Goal: Check status: Check status

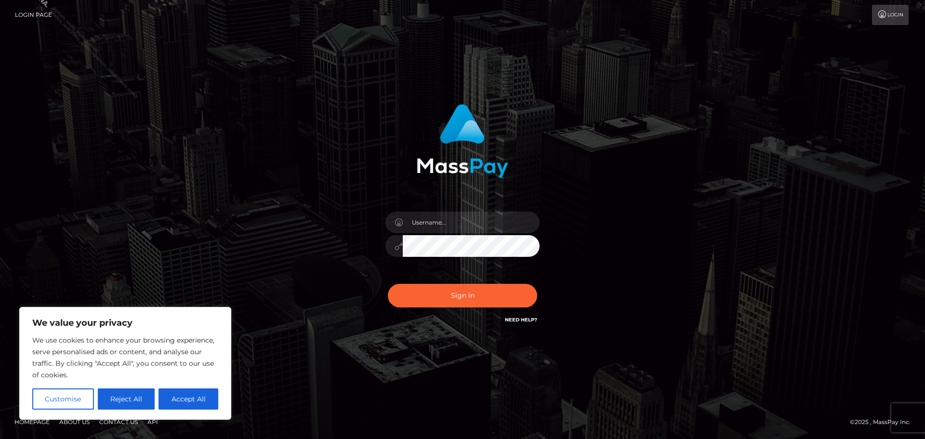
drag, startPoint x: 462, startPoint y: 208, endPoint x: 463, endPoint y: 216, distance: 8.7
click at [462, 208] on div at bounding box center [462, 241] width 169 height 74
drag, startPoint x: 463, startPoint y: 216, endPoint x: 465, endPoint y: 223, distance: 6.4
click at [463, 216] on input "text" at bounding box center [471, 222] width 137 height 22
type input "Philip.Silversocial"
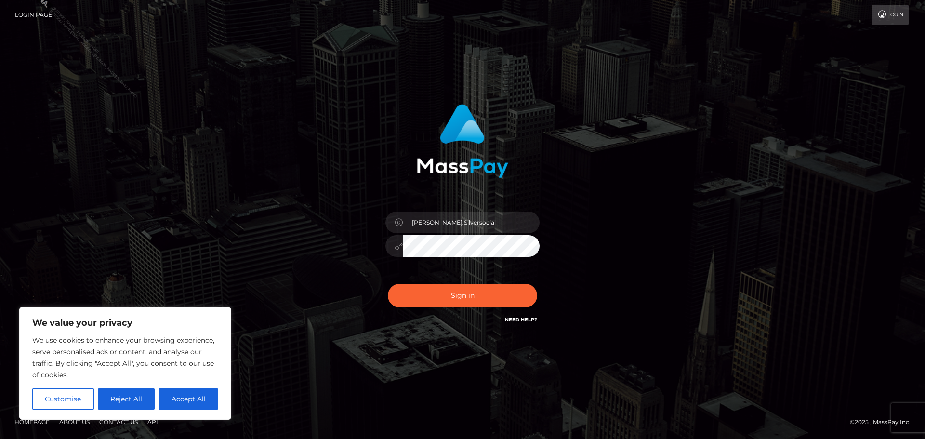
click at [388, 284] on button "Sign in" at bounding box center [462, 296] width 149 height 24
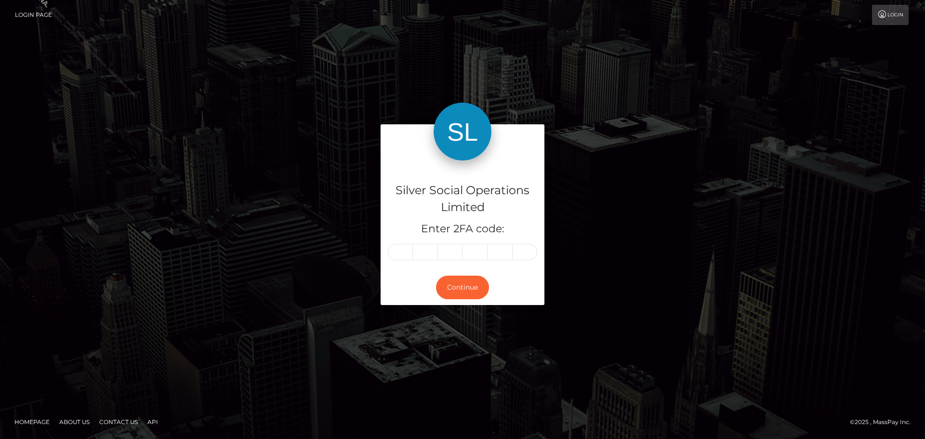
click at [403, 252] on input "text" at bounding box center [400, 252] width 25 height 16
type input "7"
type input "0"
type input "2"
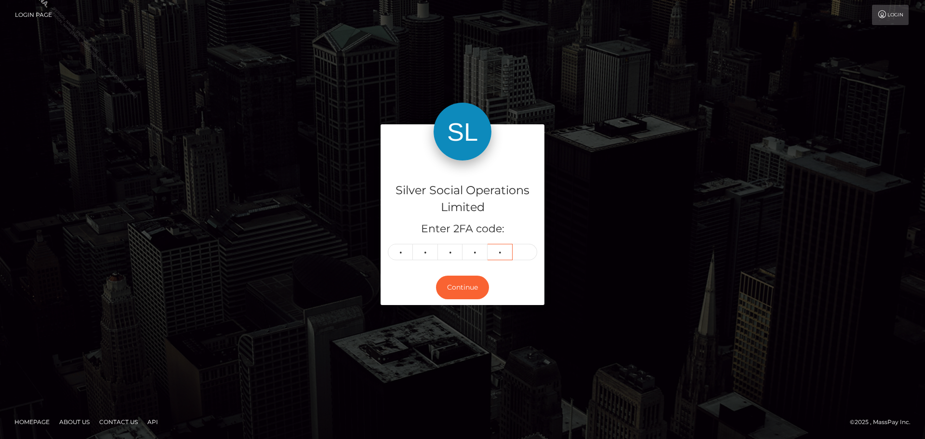
type input "2"
type input "8"
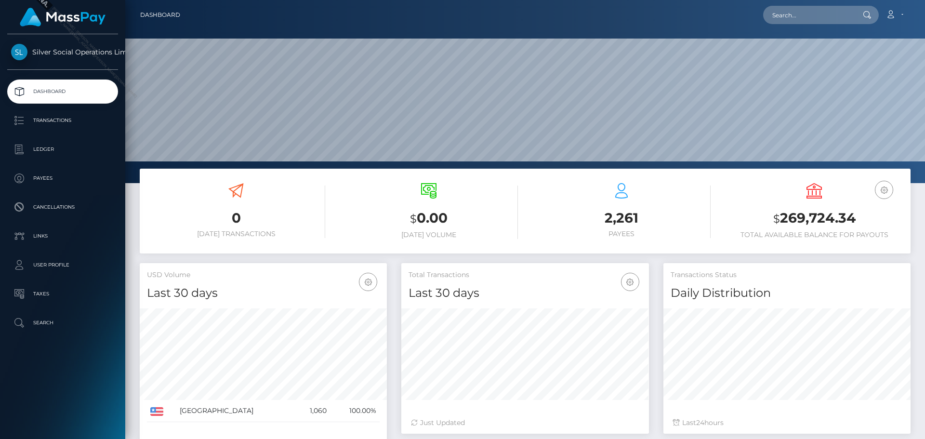
scroll to position [171, 248]
click at [813, 19] on input "text" at bounding box center [808, 15] width 91 height 18
paste input "285220"
click at [829, 16] on input "285220" at bounding box center [808, 15] width 91 height 18
paste input "[EMAIL_ADDRESS][DOMAIN_NAME]"
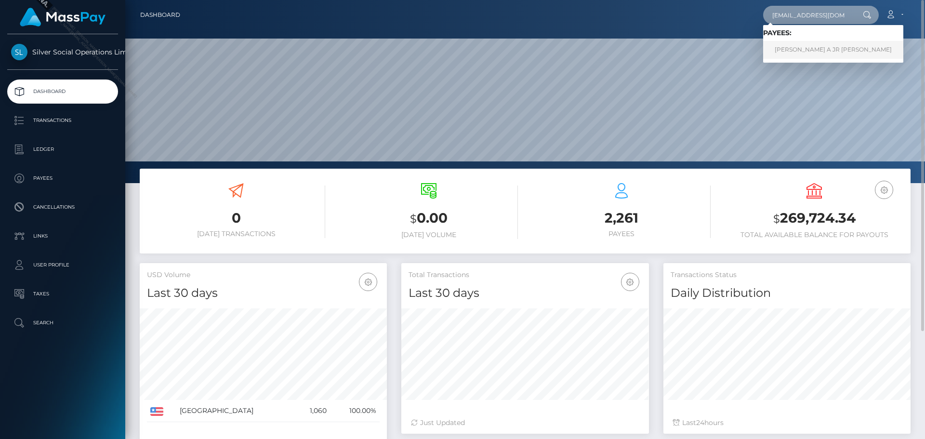
type input "[EMAIL_ADDRESS][DOMAIN_NAME]"
click at [804, 44] on link "FLOYD A JR TATUM" at bounding box center [833, 50] width 140 height 18
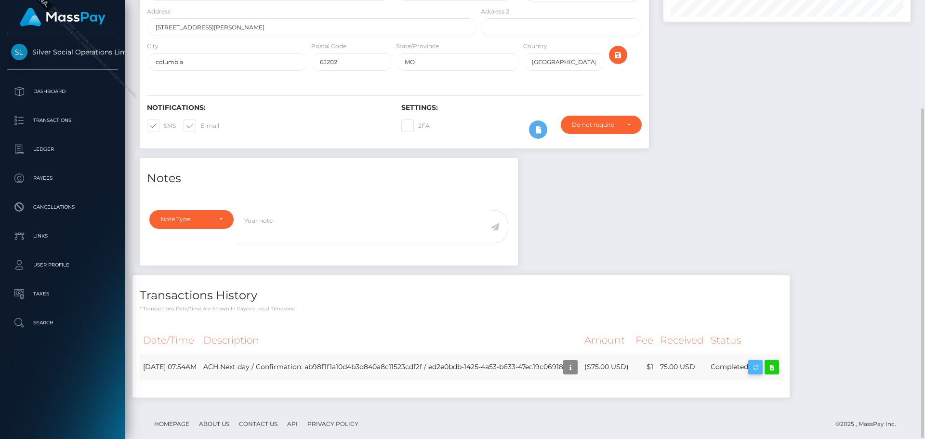
scroll to position [116, 248]
click at [763, 354] on td "Completed" at bounding box center [744, 367] width 75 height 26
click at [735, 391] on div "Transactions History * Transactions date/time are shown in payee's local timezo…" at bounding box center [460, 341] width 671 height 132
click at [467, 354] on td "ACH Next day / Confirmation: ab98f1f1a10d4b3d840a8c11523cdf2f / ed2e0bdb-1425-4…" at bounding box center [390, 367] width 381 height 26
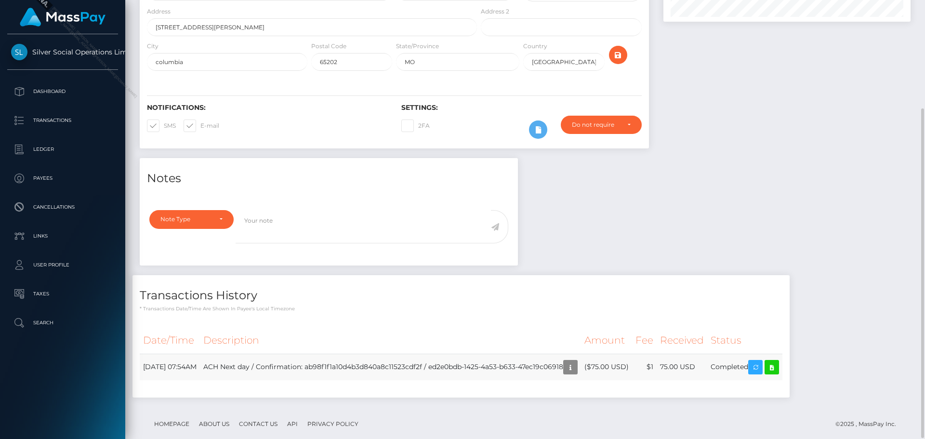
click at [467, 354] on td "ACH Next day / Confirmation: ab98f1f1a10d4b3d840a8c11523cdf2f / ed2e0bdb-1425-4…" at bounding box center [390, 367] width 381 height 26
click at [581, 354] on td "ACH Next day / Confirmation: ab98f1f1a10d4b3d840a8c11523cdf2f / ed2e0bdb-1425-4…" at bounding box center [390, 367] width 381 height 26
copy td "ed2e0bdb-1425-4a53-b633-47ec19c06918"
click at [576, 361] on icon "button" at bounding box center [571, 367] width 12 height 12
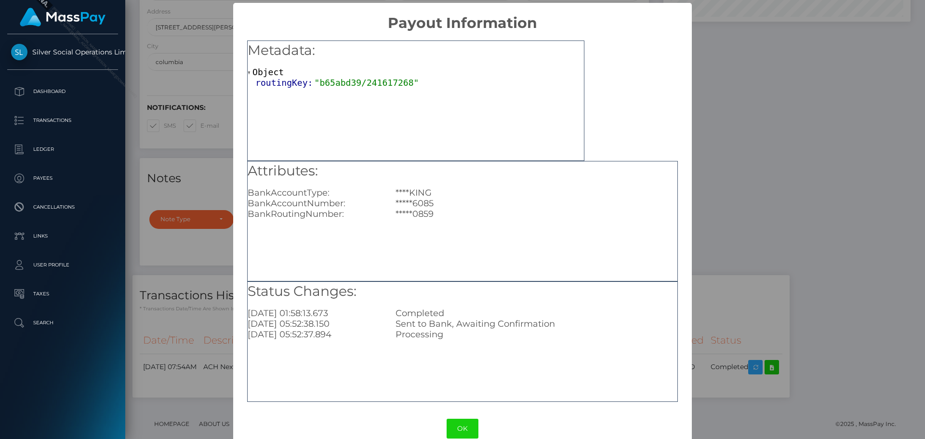
scroll to position [0, 0]
click at [737, 133] on div "× Payout Information Metadata: Object routingKey: "b65abd39/241617268" Attribut…" at bounding box center [462, 219] width 925 height 439
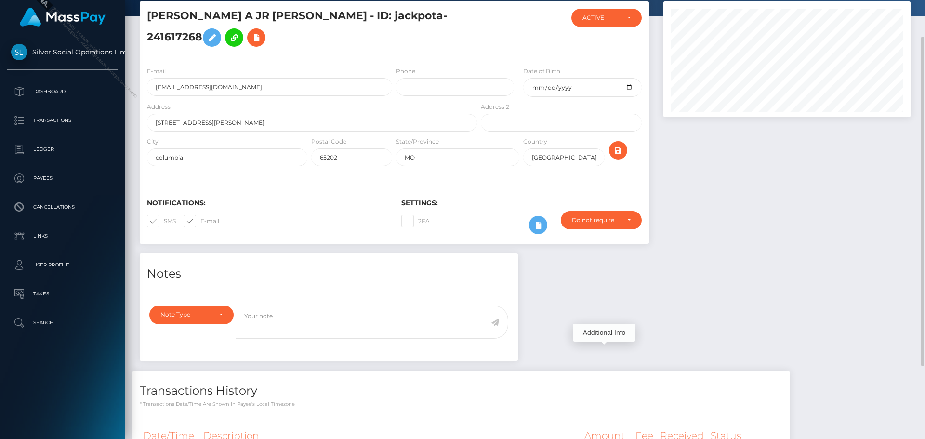
scroll to position [145, 0]
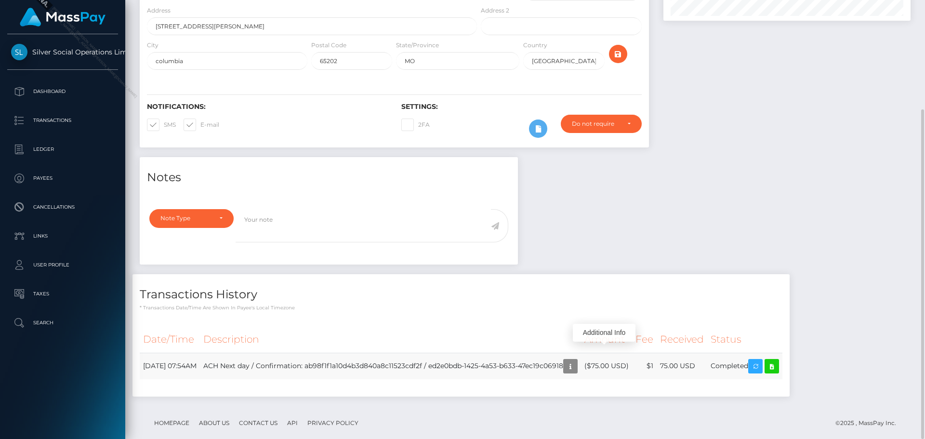
click at [383, 353] on td "ACH Next day / Confirmation: ab98f1f1a10d4b3d840a8c11523cdf2f / ed2e0bdb-1425-4…" at bounding box center [390, 366] width 381 height 26
copy td "ab98f1f1a10d4b3d840a8c11523cdf2f"
click at [462, 353] on td "ACH Next day / Confirmation: ab98f1f1a10d4b3d840a8c11523cdf2f / ed2e0bdb-1425-4…" at bounding box center [390, 366] width 381 height 26
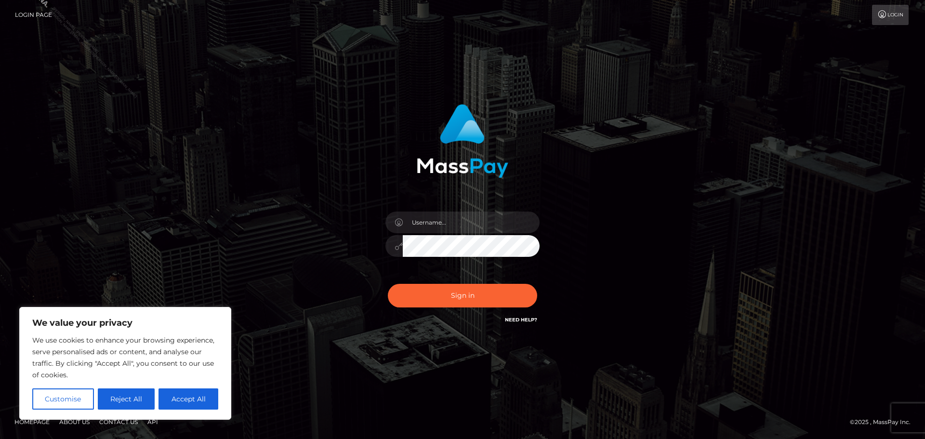
click at [657, 113] on div "Sign in" at bounding box center [462, 219] width 549 height 245
